Goal: Complete application form

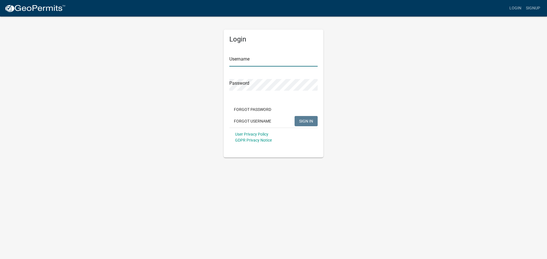
click at [241, 63] on input "Username" at bounding box center [273, 61] width 88 height 12
click at [253, 61] on input "Username" at bounding box center [273, 61] width 88 height 12
click at [276, 62] on input "Username" at bounding box center [273, 61] width 88 height 12
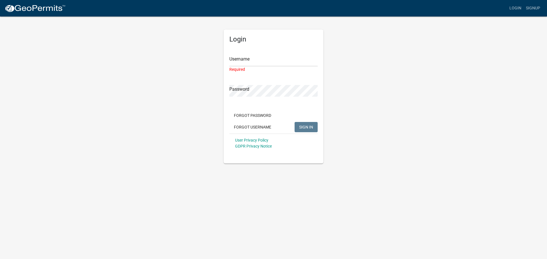
click at [177, 77] on div "Login Username Required Password Forgot Password Forgot Username SIGN IN User P…" at bounding box center [273, 90] width 325 height 148
click at [230, 62] on input "Username" at bounding box center [273, 61] width 88 height 12
click at [234, 61] on input "Username" at bounding box center [273, 61] width 88 height 12
click at [234, 60] on input "Username" at bounding box center [273, 61] width 88 height 12
click at [239, 63] on input "Username" at bounding box center [273, 61] width 88 height 12
